Goal: Register for event/course

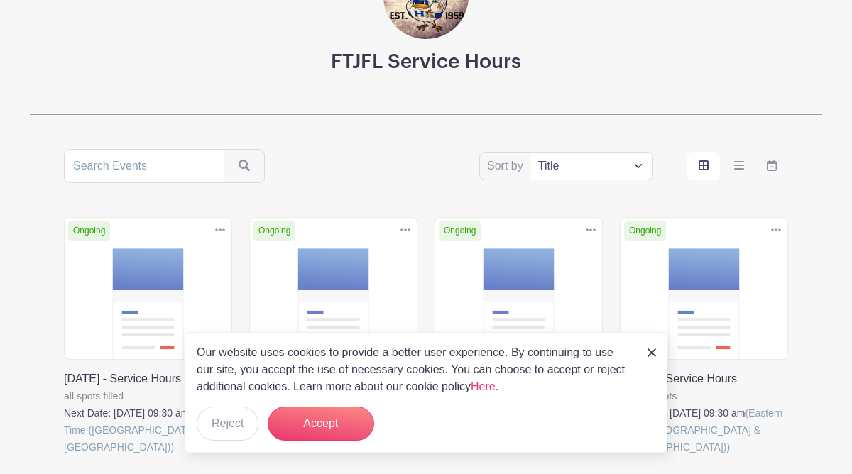
scroll to position [168, 0]
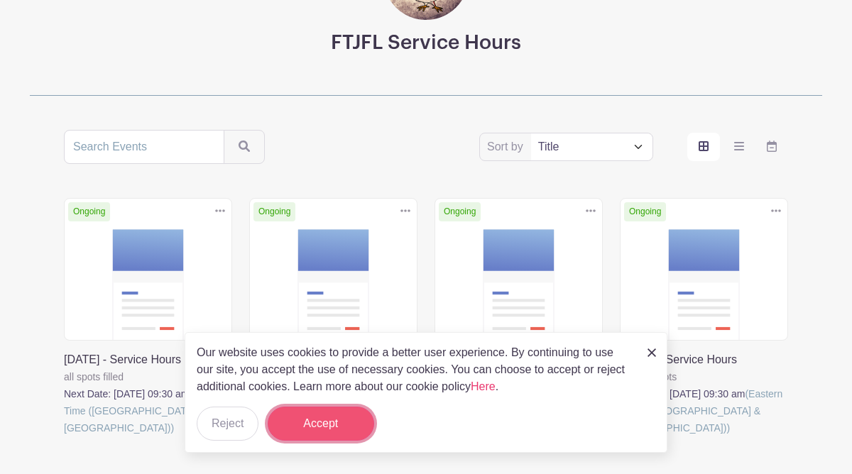
click at [308, 426] on button "Accept" at bounding box center [321, 424] width 106 height 34
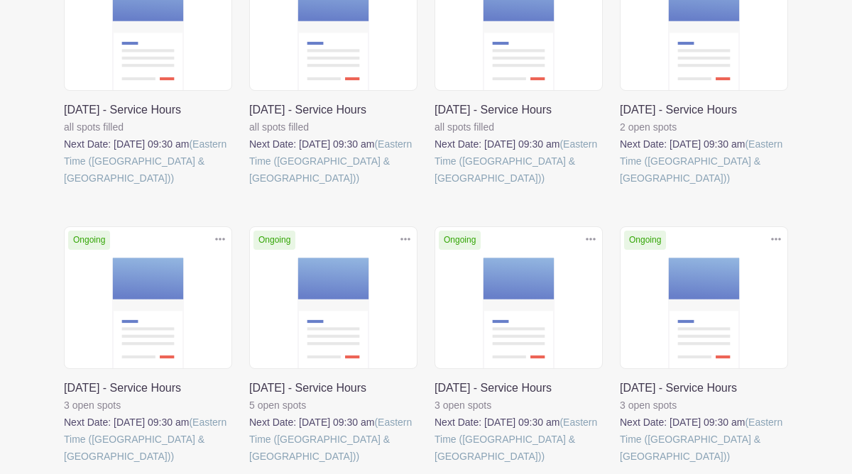
scroll to position [415, 0]
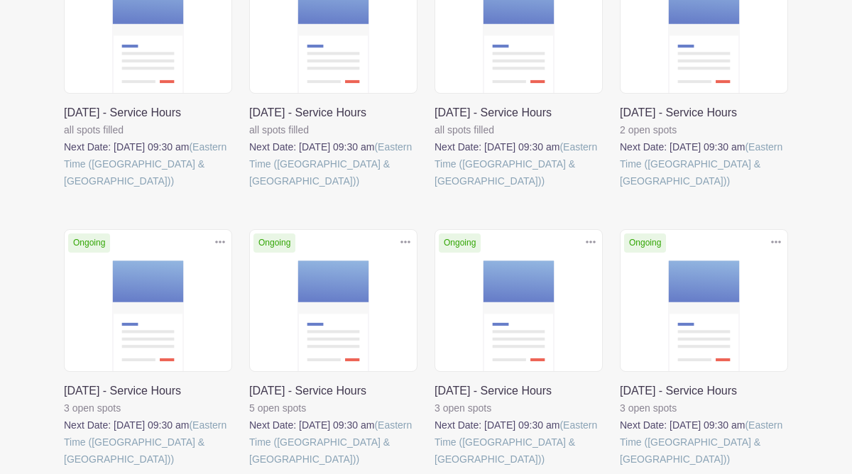
click at [249, 468] on link at bounding box center [249, 468] width 0 height 0
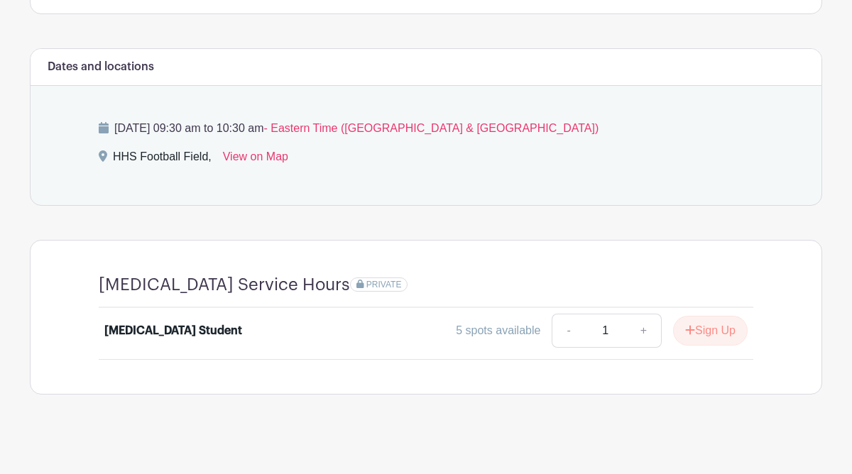
scroll to position [539, 0]
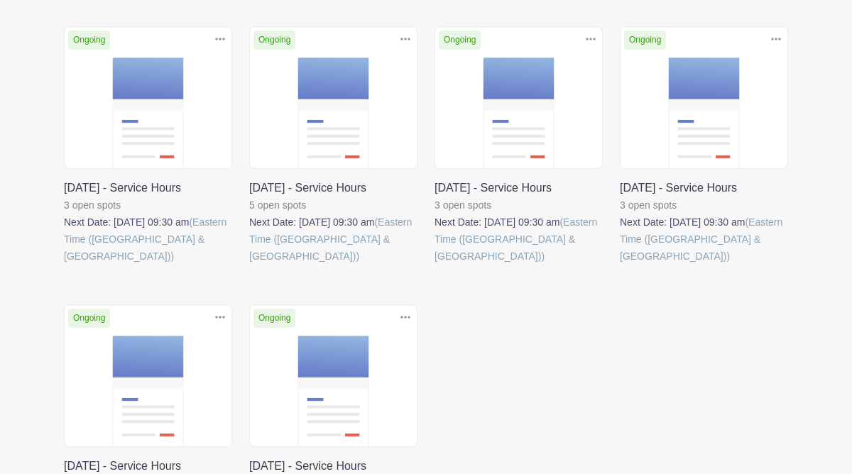
scroll to position [618, 0]
click at [434, 265] on link at bounding box center [434, 265] width 0 height 0
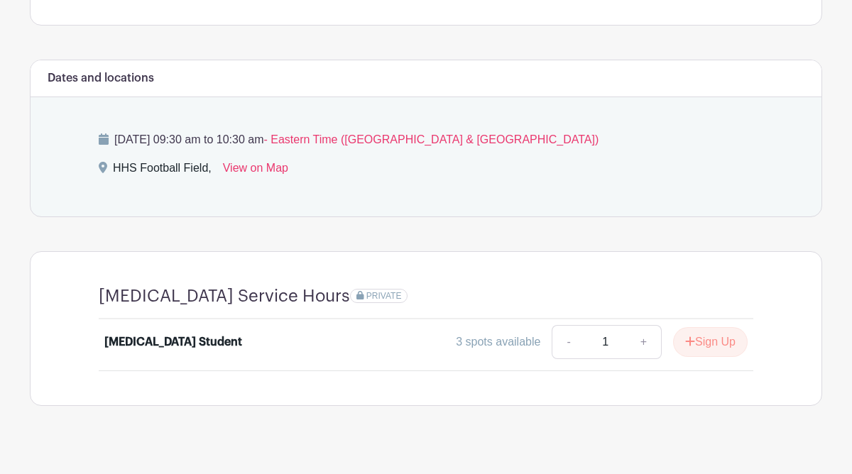
scroll to position [539, 0]
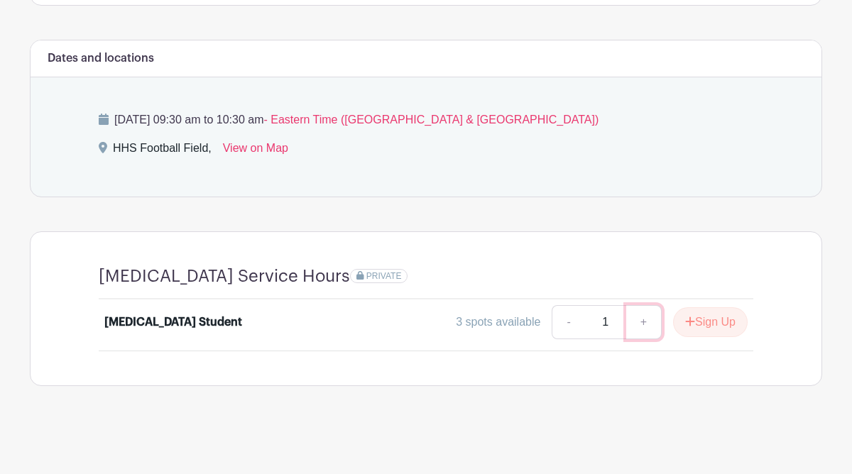
click at [641, 320] on link "+" at bounding box center [643, 322] width 35 height 34
click at [565, 324] on link "-" at bounding box center [568, 322] width 33 height 34
type input "1"
click at [698, 322] on button "Sign Up" at bounding box center [710, 322] width 75 height 30
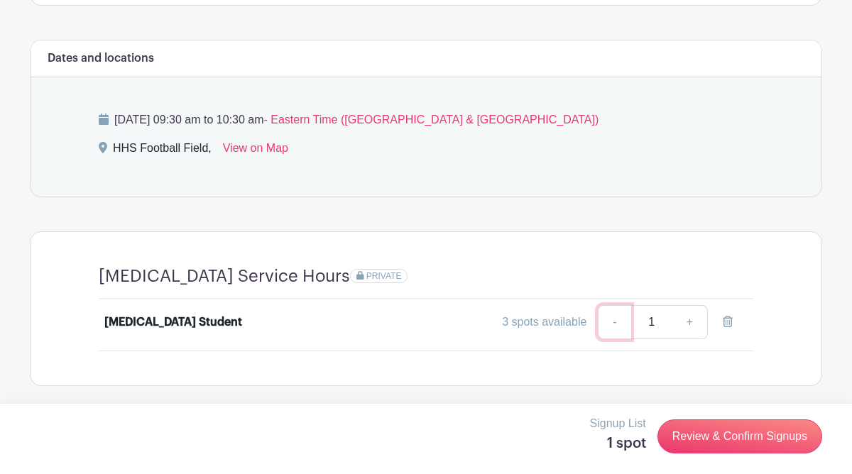
click at [613, 322] on link "-" at bounding box center [614, 322] width 33 height 34
click at [699, 325] on link "+" at bounding box center [689, 322] width 35 height 34
type input "2"
click at [612, 319] on link "-" at bounding box center [614, 322] width 33 height 34
type input "1"
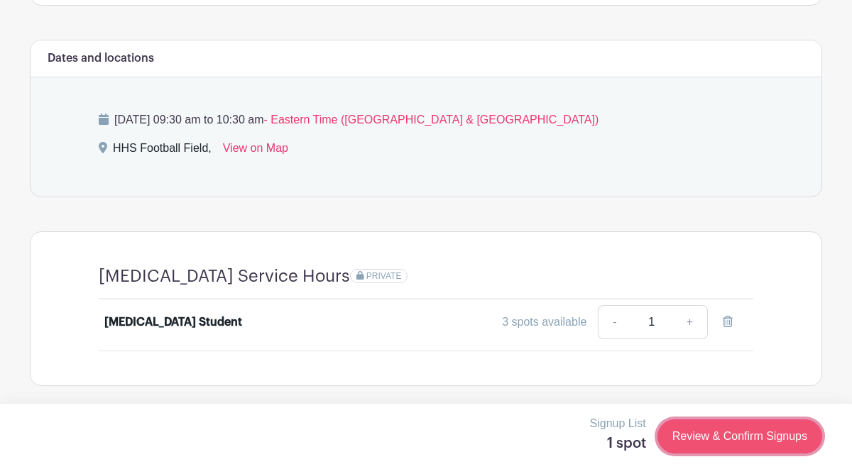
click at [703, 434] on link "Review & Confirm Signups" at bounding box center [739, 437] width 165 height 34
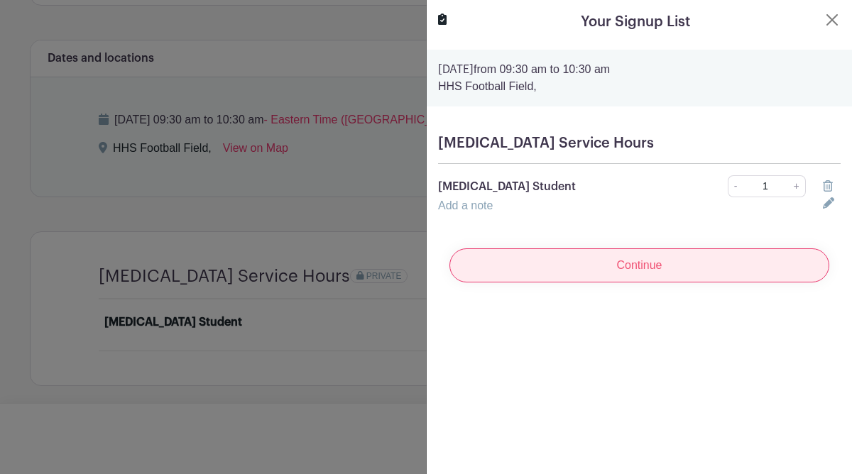
click at [665, 257] on input "Continue" at bounding box center [639, 265] width 380 height 34
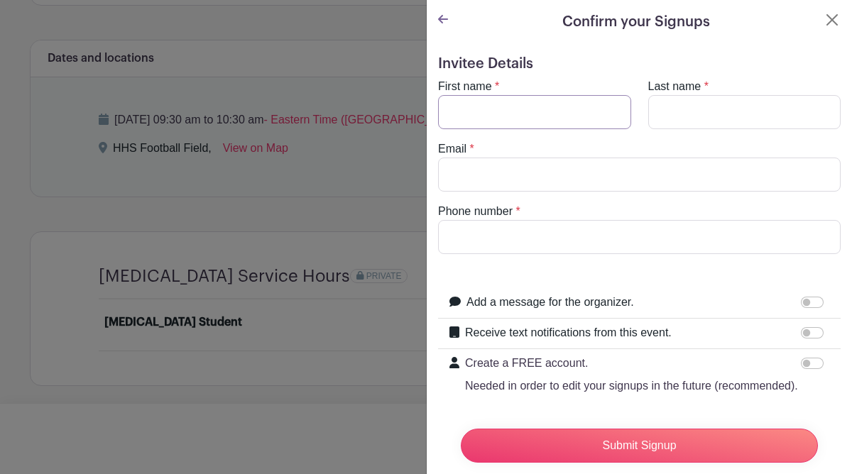
click at [593, 119] on input "First name" at bounding box center [534, 112] width 193 height 34
type input "h"
type input "[PERSON_NAME]"
click at [783, 114] on input "Last name" at bounding box center [744, 112] width 193 height 34
click at [674, 114] on input "MmcGuire" at bounding box center [744, 112] width 193 height 34
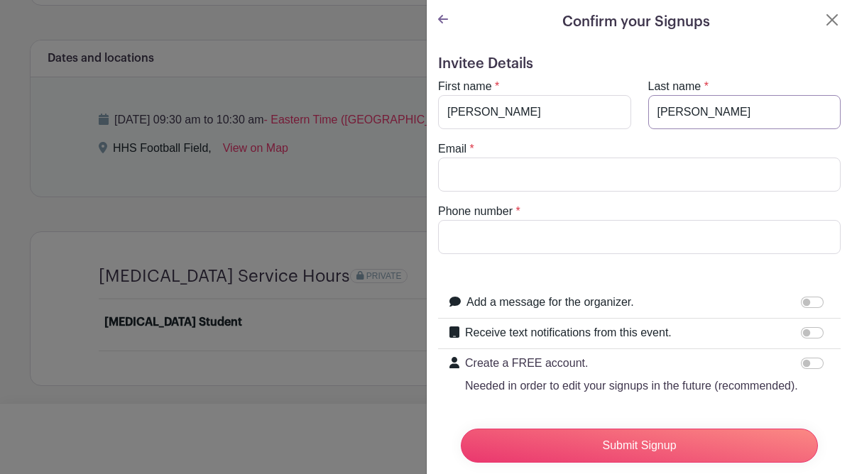
type input "[PERSON_NAME]"
click at [590, 172] on input "Email" at bounding box center [639, 175] width 402 height 34
type input "h"
type input "H"
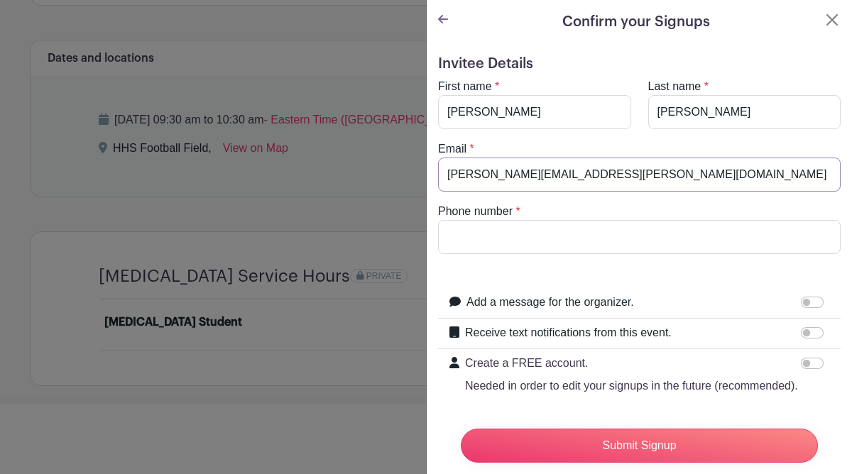
type input "[PERSON_NAME][EMAIL_ADDRESS][PERSON_NAME][DOMAIN_NAME]"
click at [503, 225] on input "Phone number" at bounding box center [639, 237] width 402 height 34
type input "8594684809"
click at [672, 270] on form "Invitee Details First name * [PERSON_NAME] Last name * [PERSON_NAME] Email * [P…" at bounding box center [639, 273] width 402 height 436
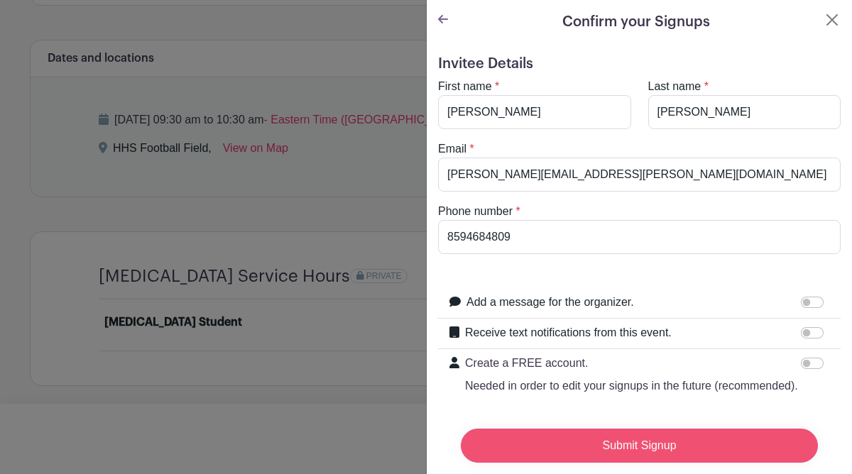
click at [569, 444] on input "Submit Signup" at bounding box center [639, 446] width 357 height 34
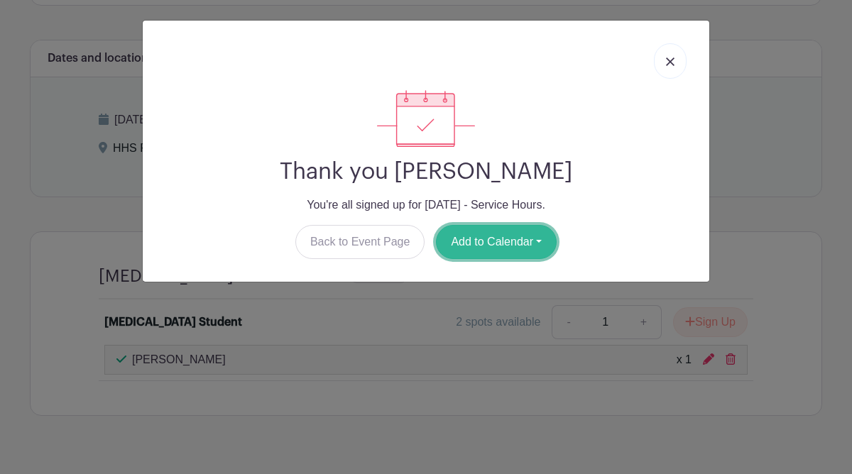
click at [498, 246] on button "Add to Calendar" at bounding box center [496, 242] width 121 height 34
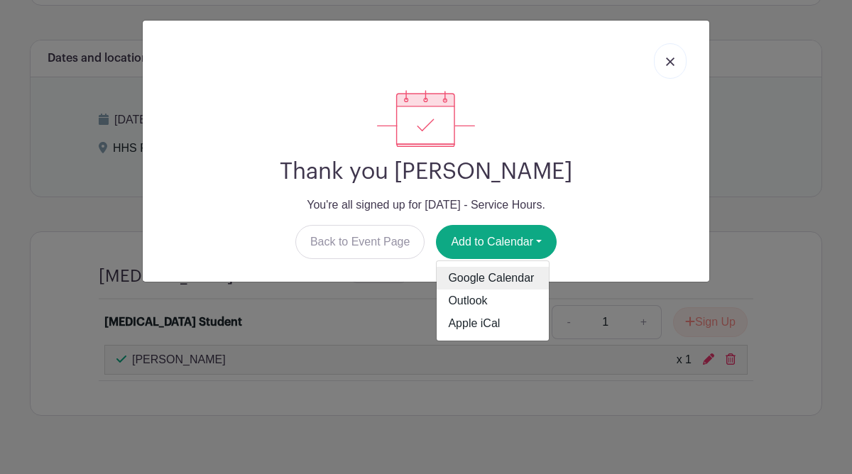
click at [505, 277] on link "Google Calendar" at bounding box center [493, 278] width 112 height 23
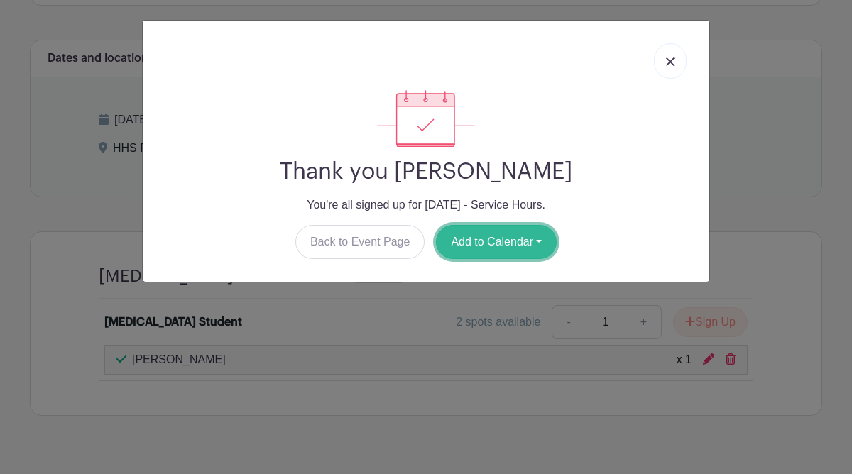
click at [506, 231] on button "Add to Calendar" at bounding box center [496, 242] width 121 height 34
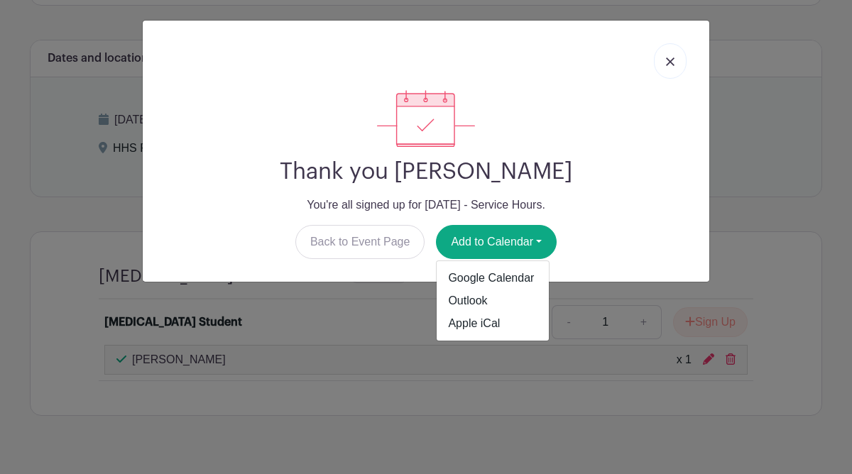
click at [368, 191] on div "Thank you [PERSON_NAME] You're all signed up for [DATE] - Service Hours. Back t…" at bounding box center [426, 174] width 544 height 169
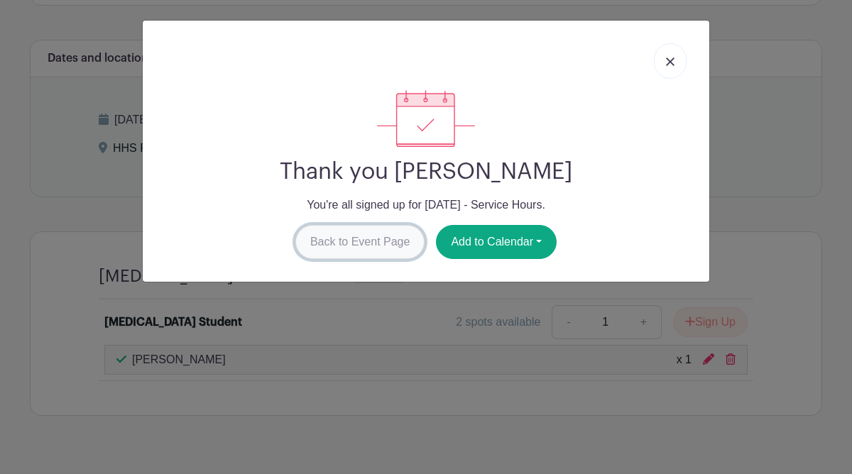
click at [346, 228] on link "Back to Event Page" at bounding box center [360, 242] width 130 height 34
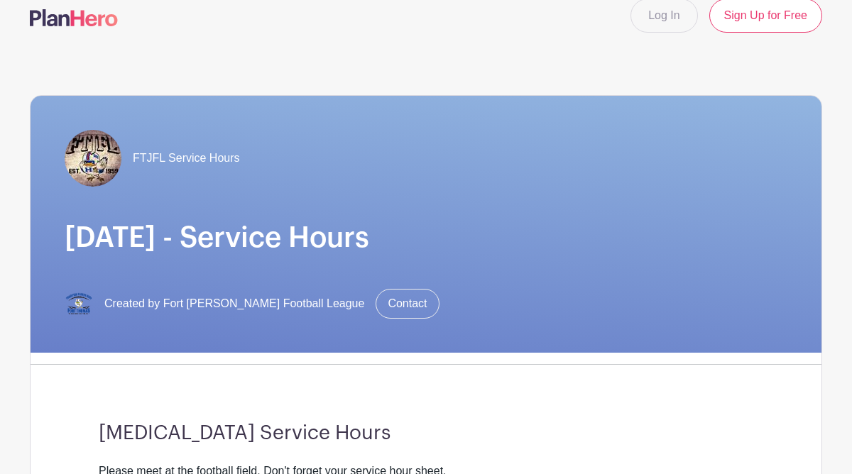
scroll to position [15, 0]
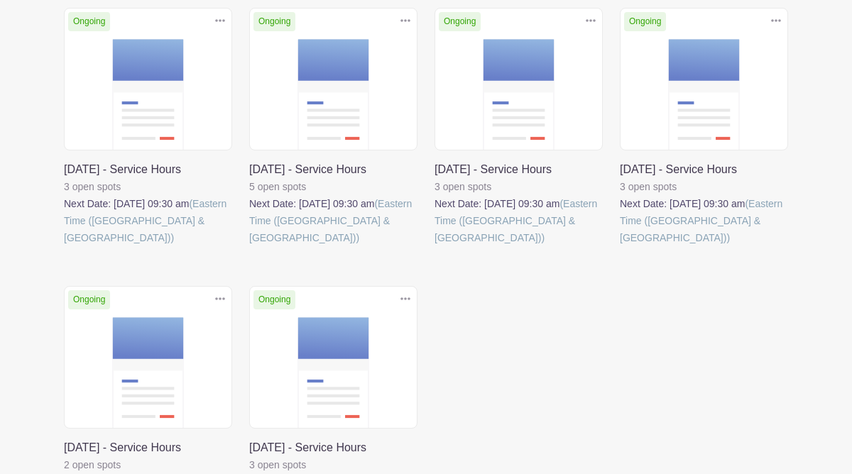
scroll to position [670, 0]
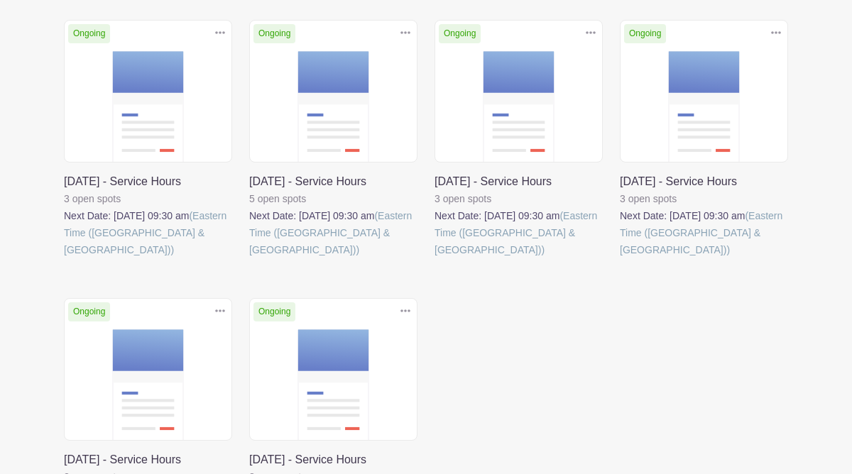
click at [434, 258] on link at bounding box center [434, 258] width 0 height 0
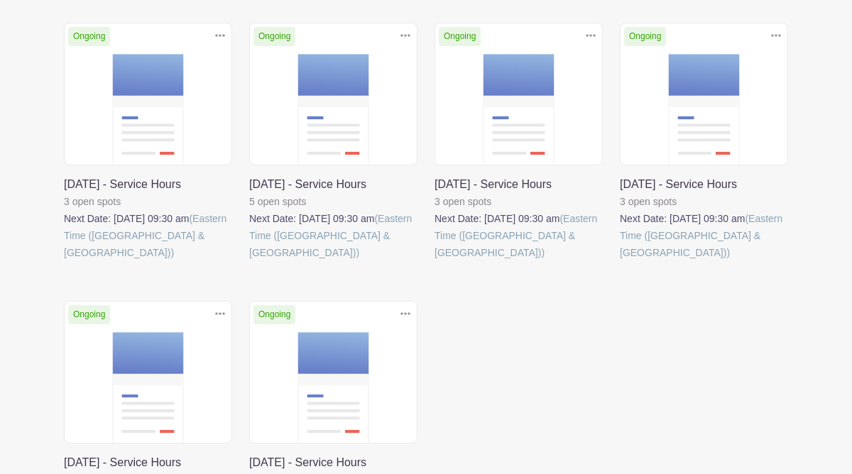
scroll to position [625, 0]
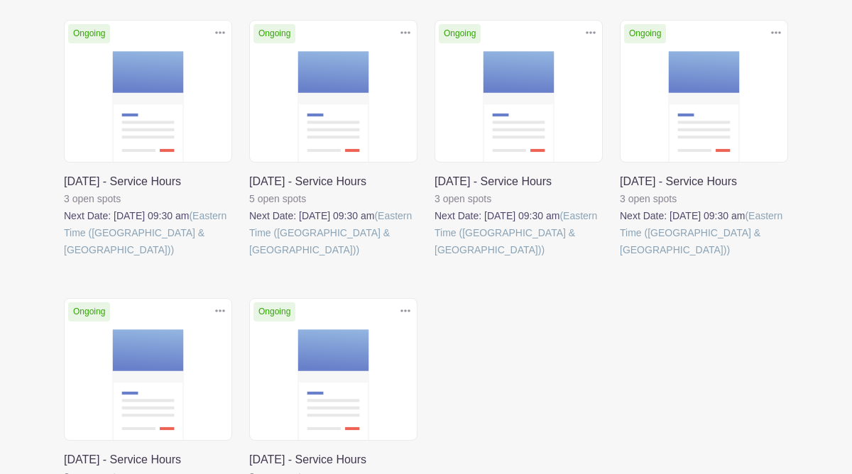
click at [620, 258] on link at bounding box center [620, 258] width 0 height 0
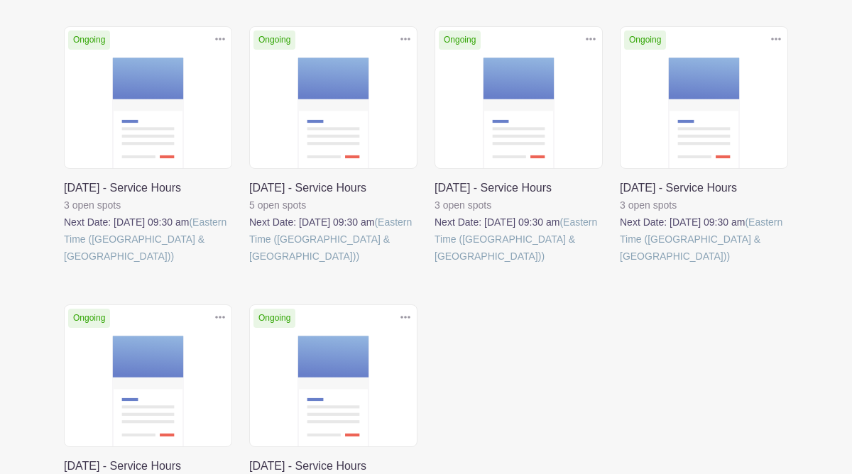
scroll to position [625, 0]
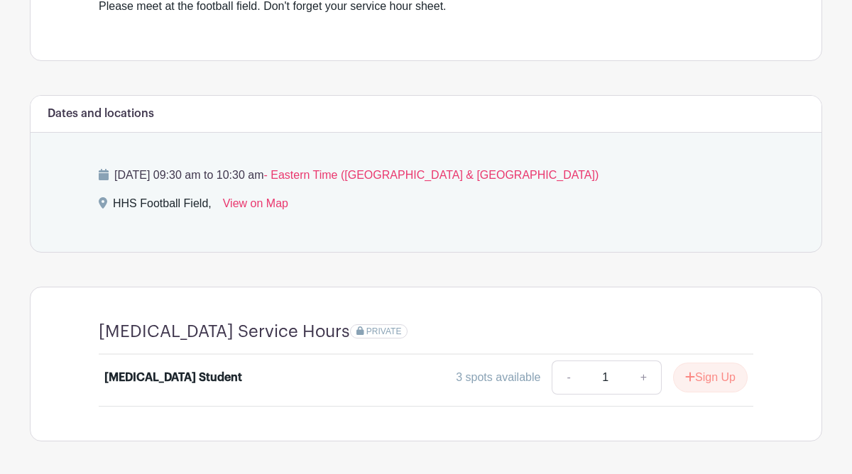
scroll to position [539, 0]
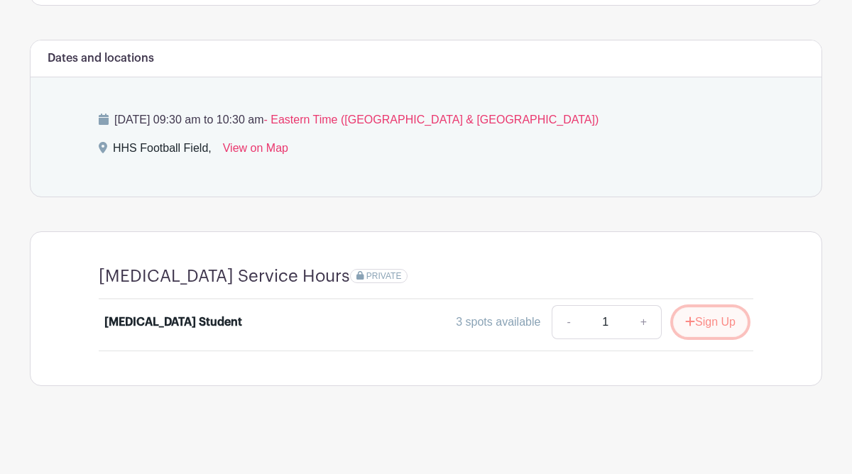
click at [685, 322] on icon "submit" at bounding box center [690, 321] width 10 height 11
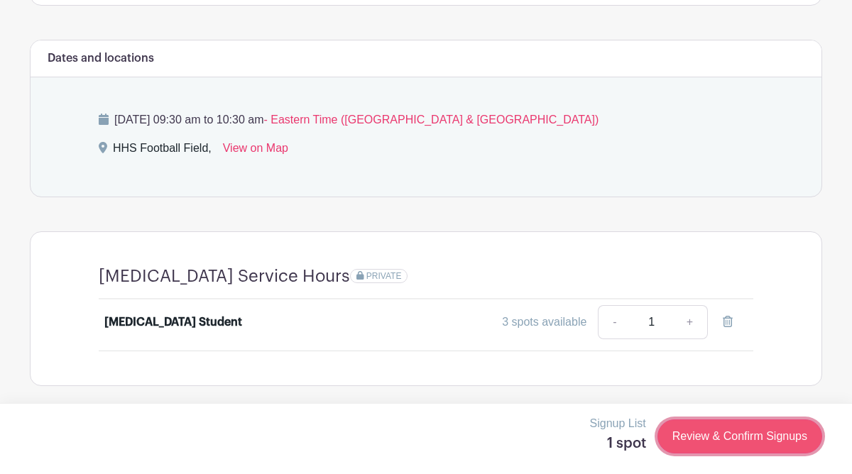
click at [720, 433] on link "Review & Confirm Signups" at bounding box center [739, 437] width 165 height 34
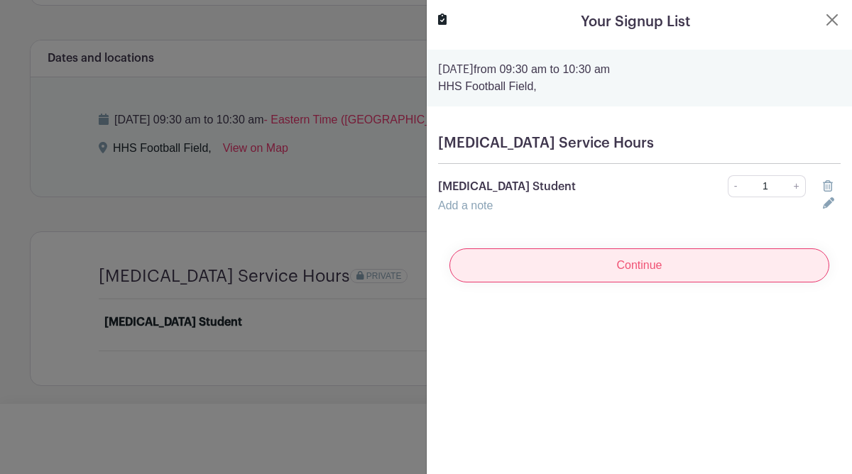
click at [746, 264] on input "Continue" at bounding box center [639, 265] width 380 height 34
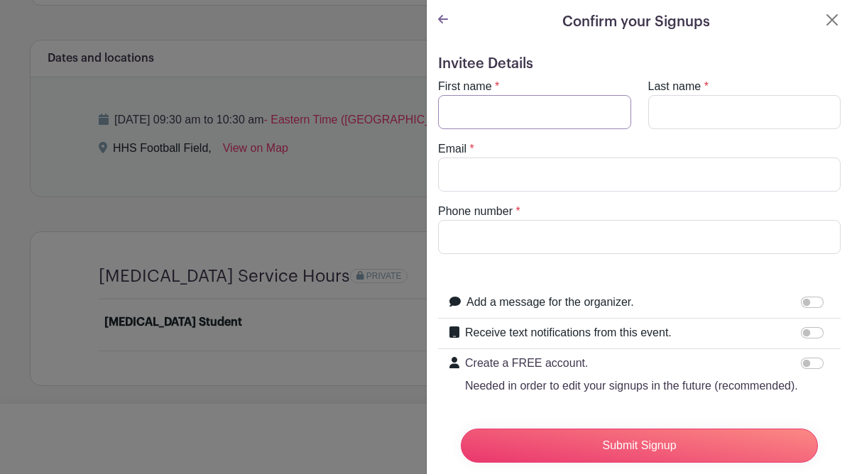
click at [557, 105] on input "First name" at bounding box center [534, 112] width 193 height 34
type input "[PERSON_NAME]"
click at [706, 106] on input "Last name" at bounding box center [744, 112] width 193 height 34
type input "[PERSON_NAME]"
click at [695, 168] on input "Email" at bounding box center [639, 175] width 402 height 34
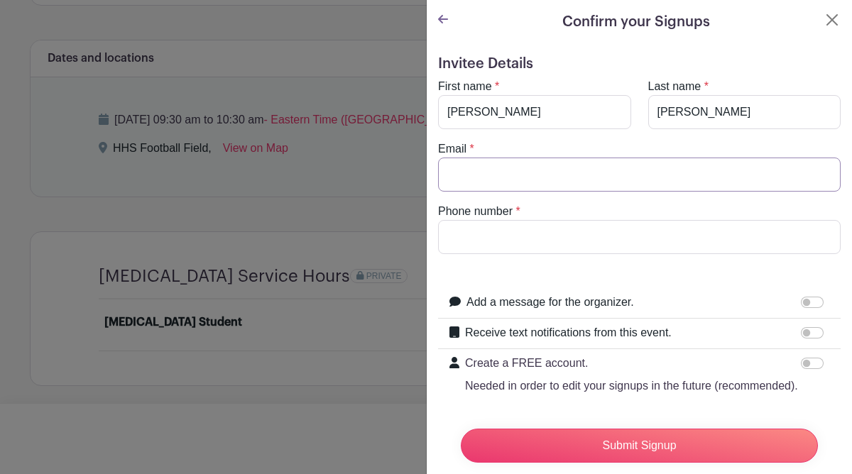
type input "[PERSON_NAME][EMAIL_ADDRESS][PERSON_NAME][DOMAIN_NAME]"
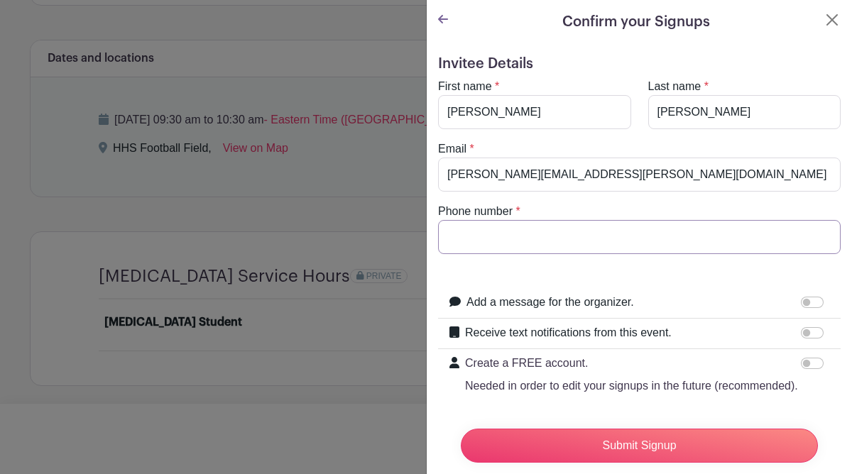
click at [601, 234] on input "Phone number" at bounding box center [639, 237] width 402 height 34
type input "8594684809"
click at [557, 424] on div "Submit Signup" at bounding box center [639, 445] width 380 height 57
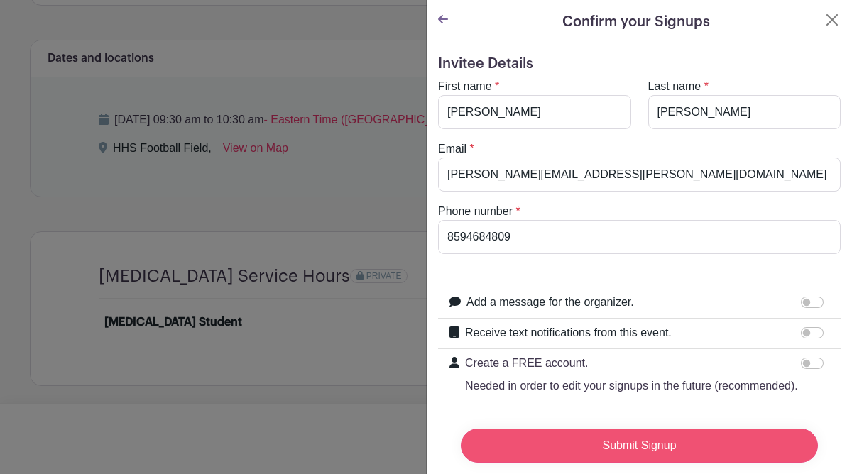
click at [566, 444] on input "Submit Signup" at bounding box center [639, 446] width 357 height 34
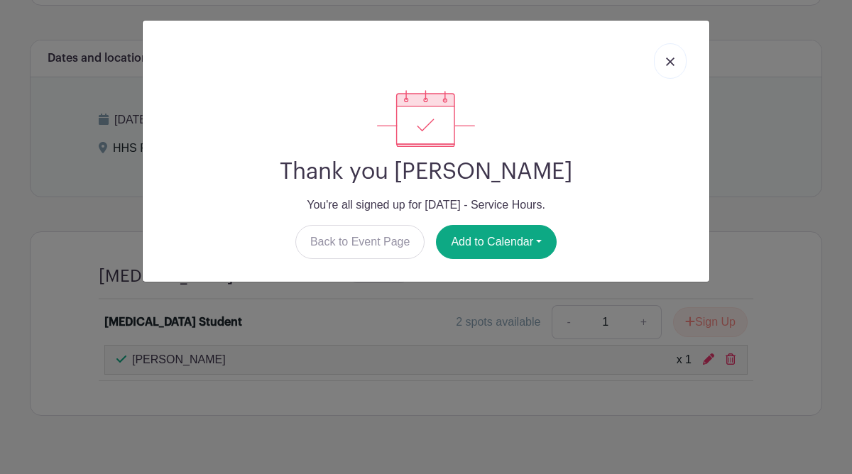
click at [674, 57] on img at bounding box center [670, 61] width 9 height 9
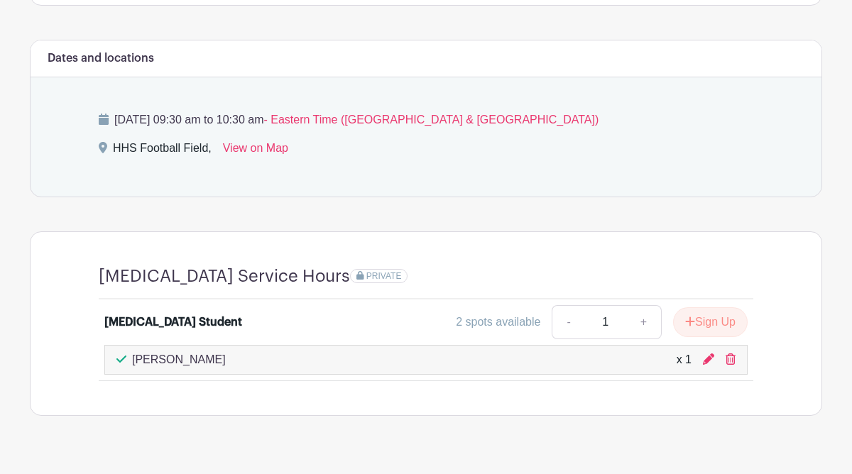
click at [601, 240] on div "[MEDICAL_DATA] Service Hours PRIVATE [MEDICAL_DATA] Student 2 spots available -…" at bounding box center [426, 323] width 723 height 183
click at [641, 318] on link "+" at bounding box center [643, 322] width 35 height 34
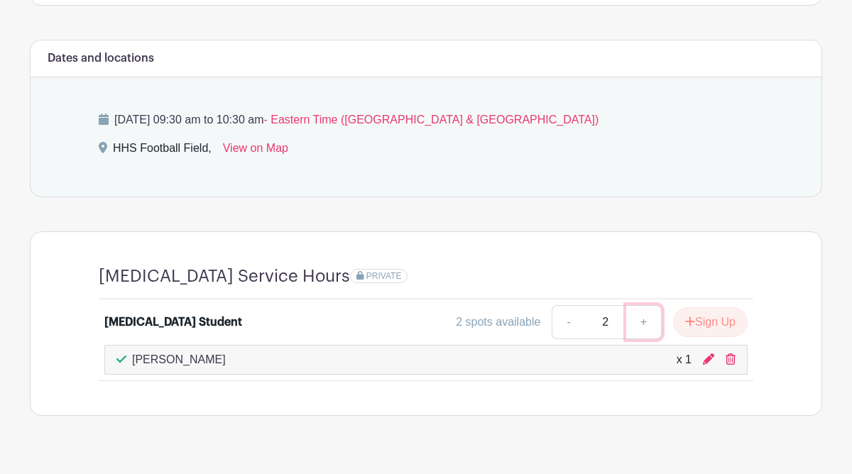
click at [641, 318] on link "+" at bounding box center [643, 322] width 35 height 34
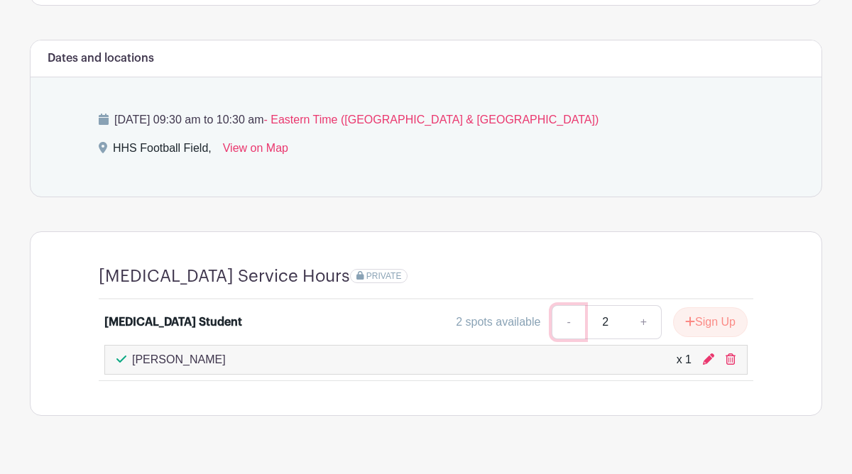
click at [557, 322] on link "-" at bounding box center [568, 322] width 33 height 34
type input "1"
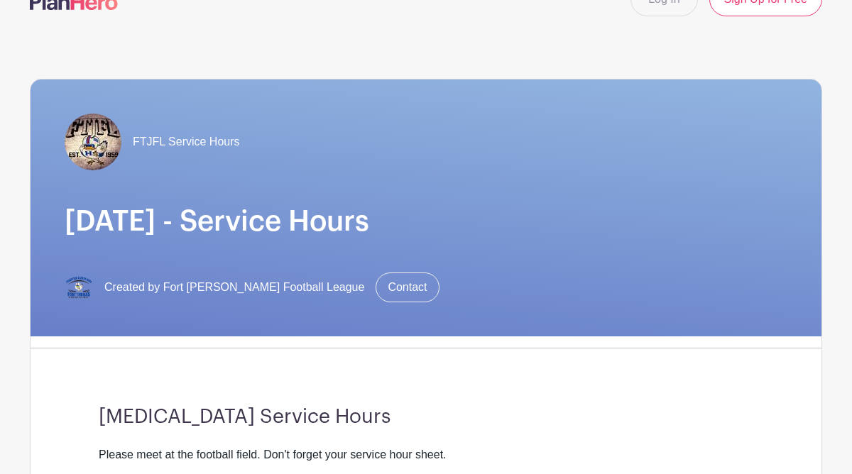
scroll to position [0, 0]
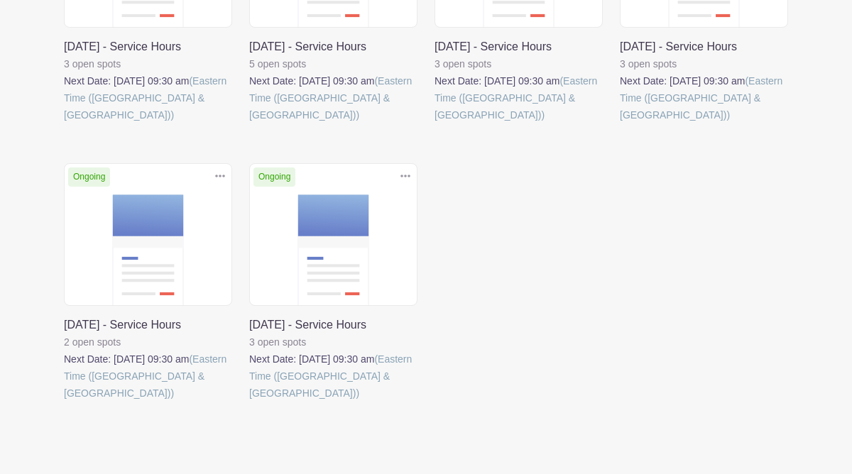
scroll to position [764, 0]
